Goal: Information Seeking & Learning: Learn about a topic

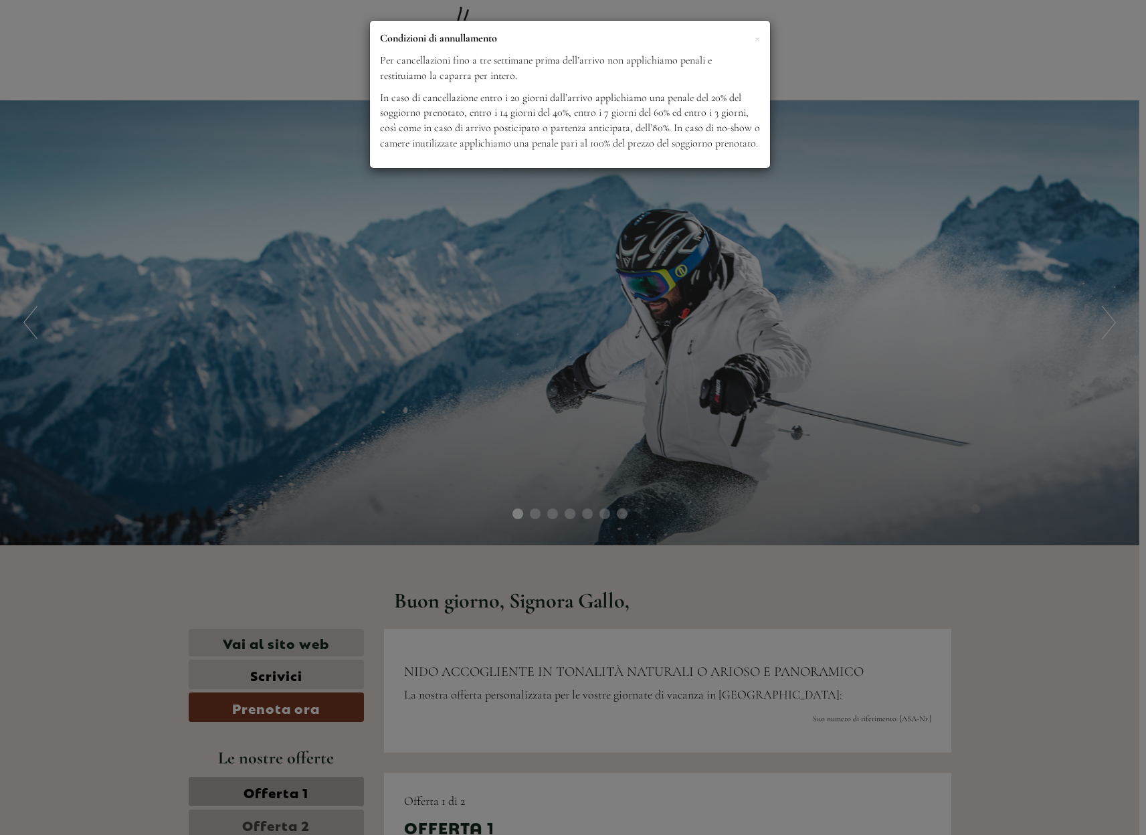
click at [989, 527] on div "× Condizioni di annullamento Per cancellazioni fino a tre settimane prima dell’…" at bounding box center [573, 417] width 1146 height 835
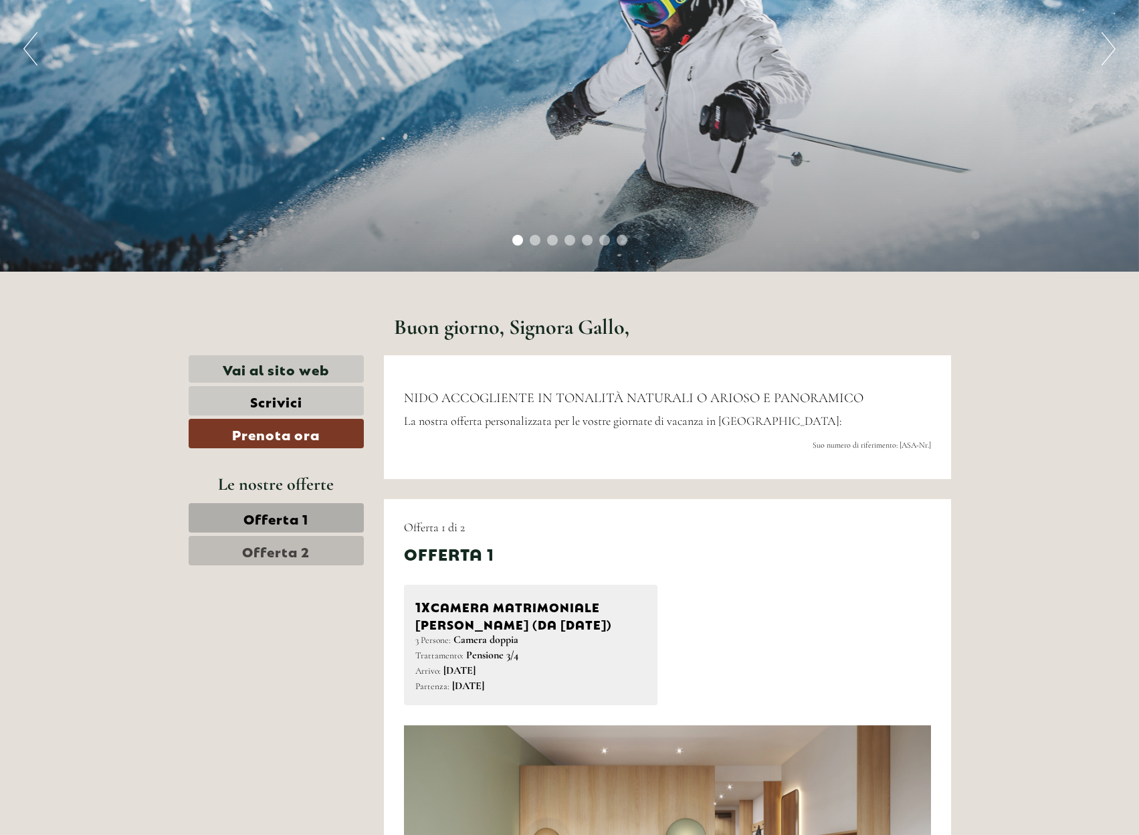
scroll to position [418, 0]
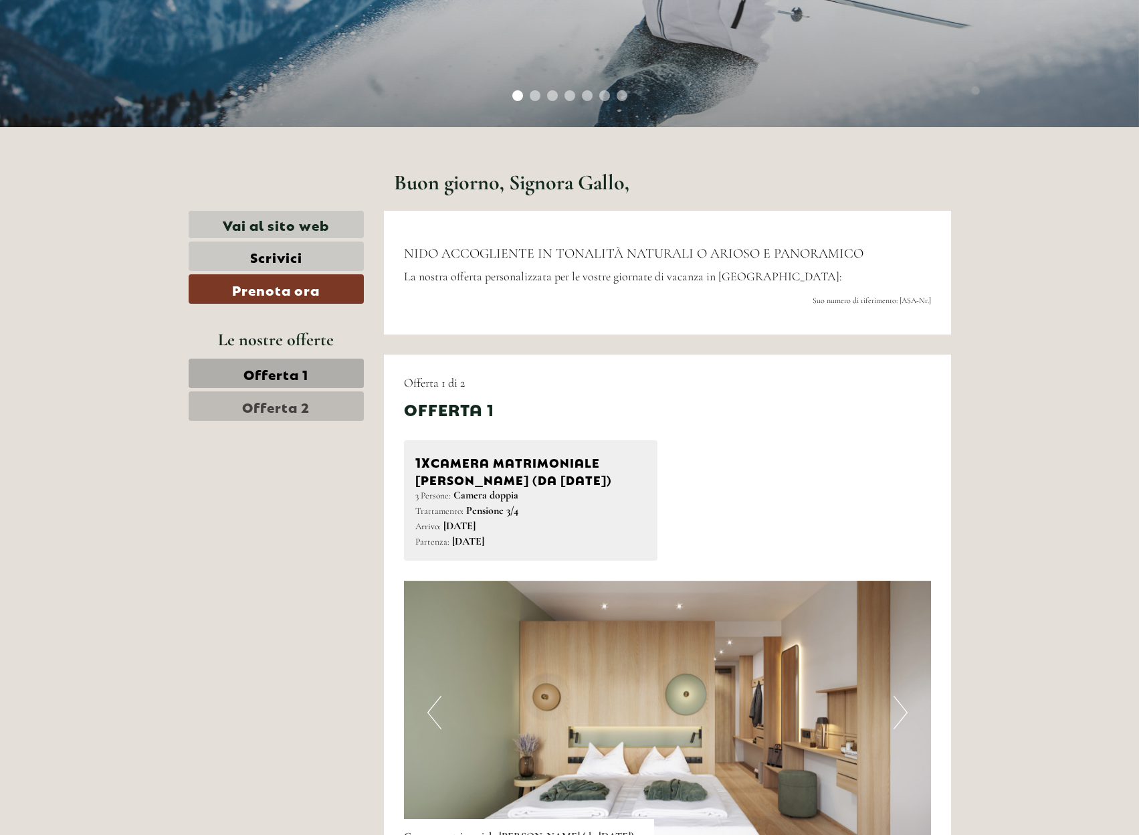
click at [286, 417] on link "Offerta 2" at bounding box center [277, 405] width 176 height 29
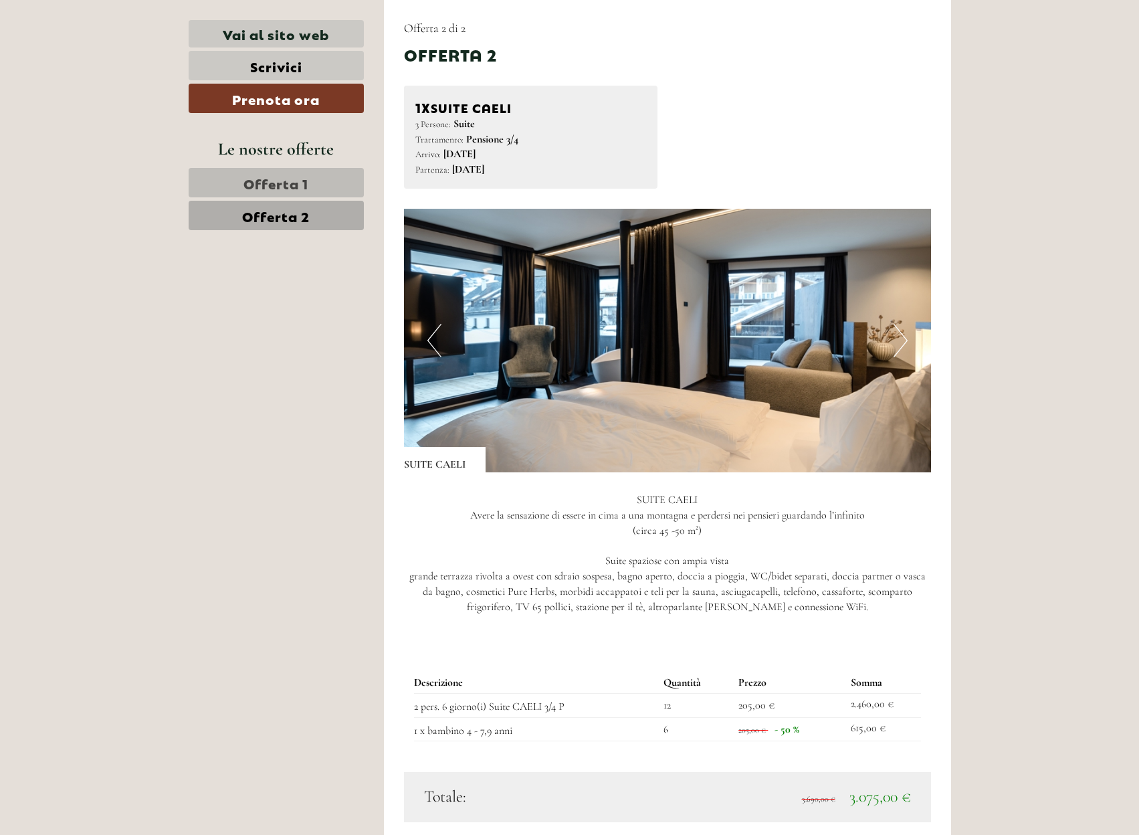
click at [297, 167] on div "Le nostre offerte Offerta 1 Offerta 2" at bounding box center [278, 190] width 179 height 109
click at [299, 178] on span "Offerta 1" at bounding box center [275, 182] width 65 height 19
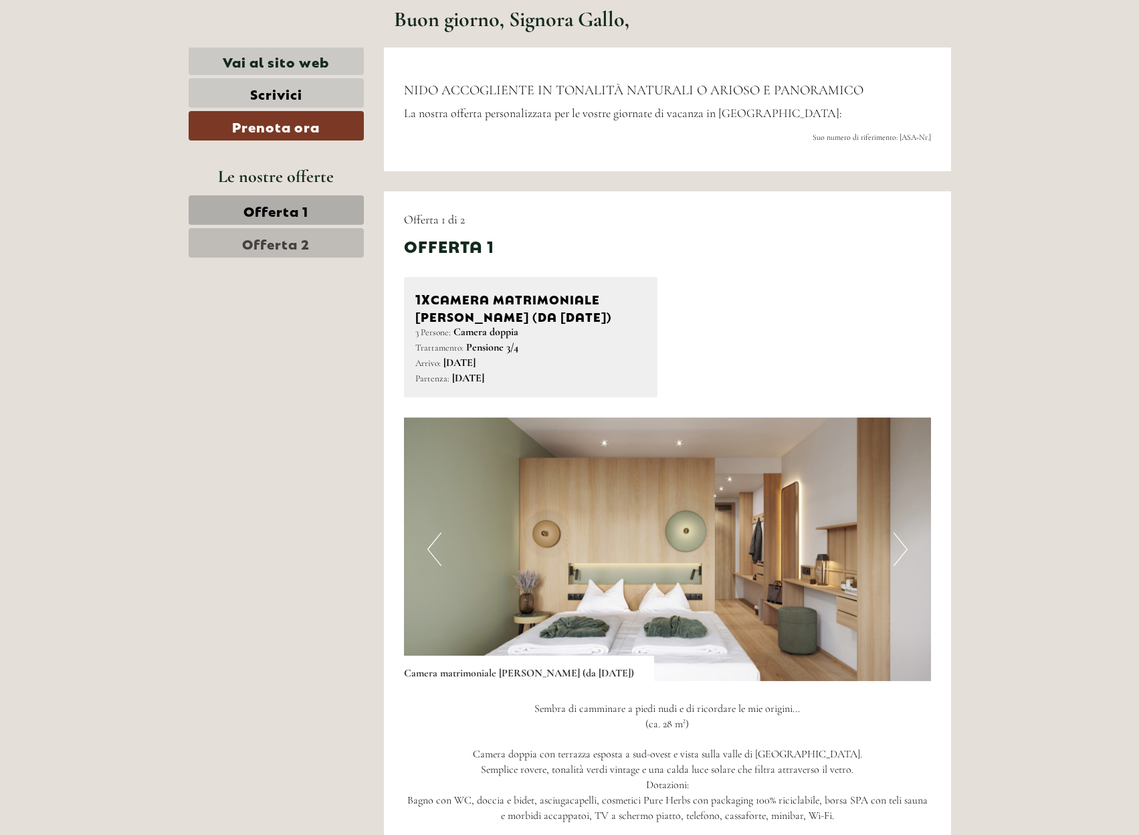
scroll to position [438, 0]
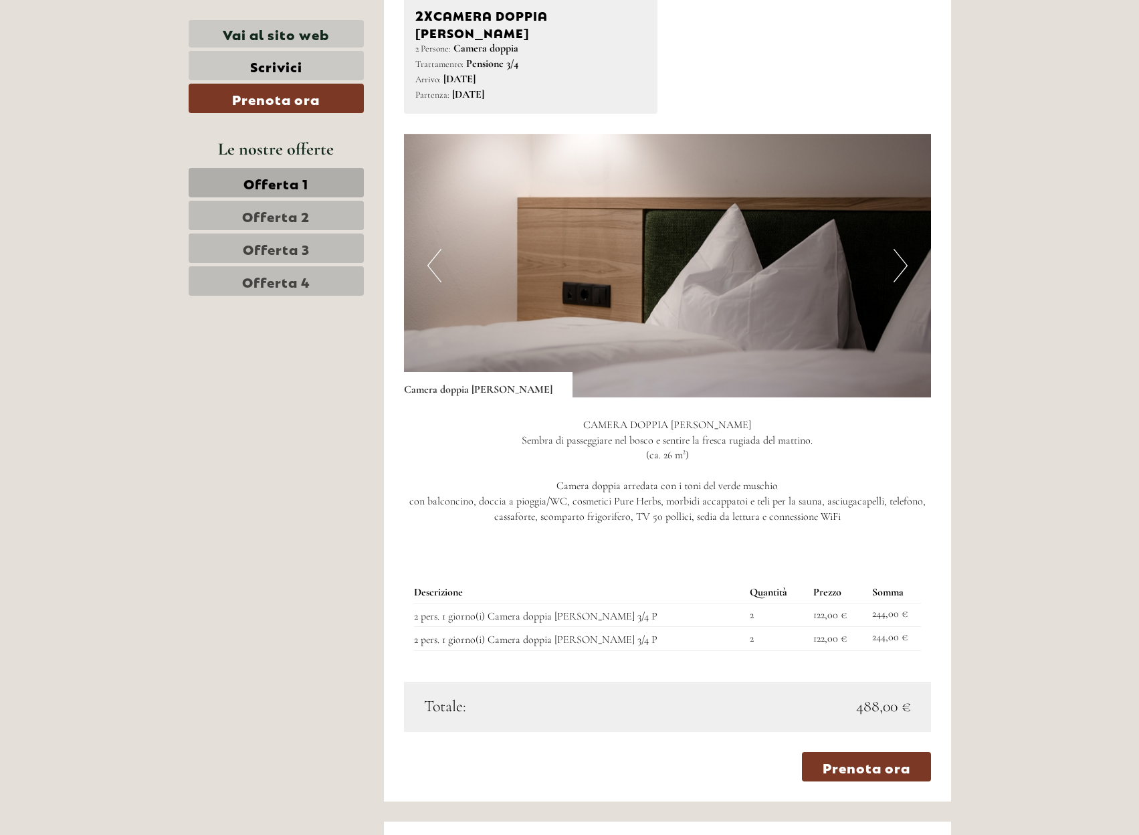
scroll to position [836, 0]
